Goal: Transaction & Acquisition: Purchase product/service

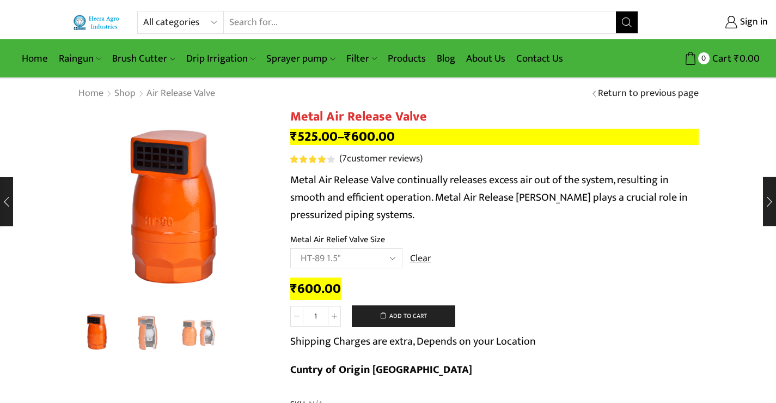
select select "ht-89-1-5"
click at [381, 23] on input "Search input" at bounding box center [420, 22] width 393 height 22
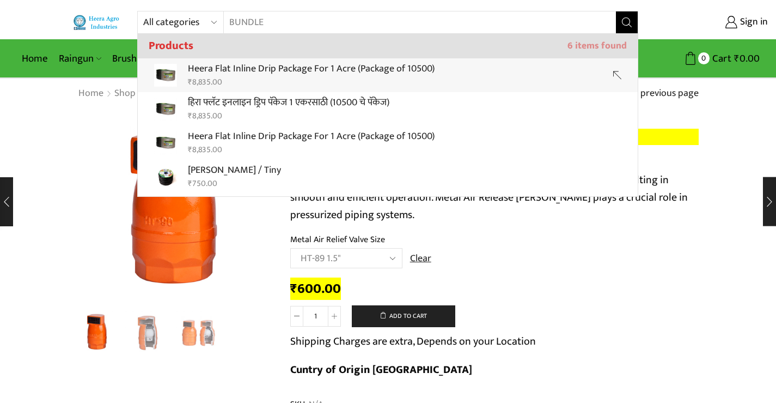
click at [228, 75] on p "Heera Flat Inline Drip Package For 1 Acre (Package of 10500)" at bounding box center [311, 69] width 247 height 16
type input "Heera Flat Inline Drip Package For 1 Acre (Package of 10500)"
